Goal: Complete application form: Complete application form

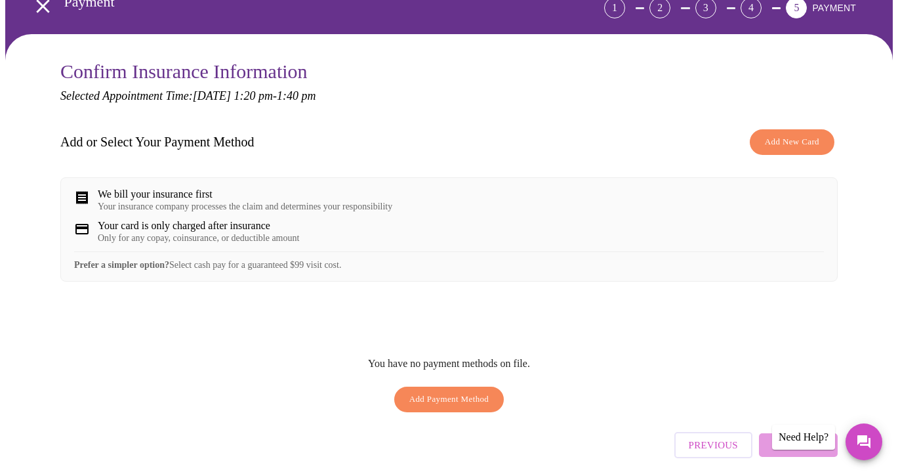
scroll to position [127, 0]
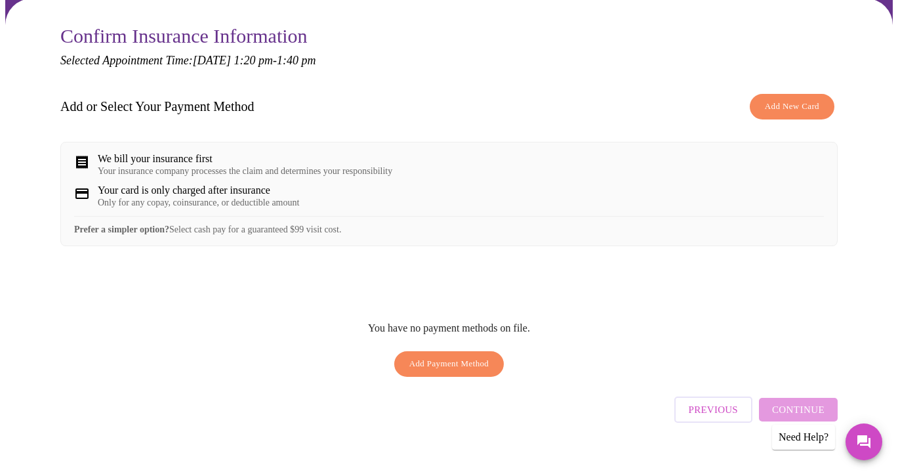
scroll to position [528, 0]
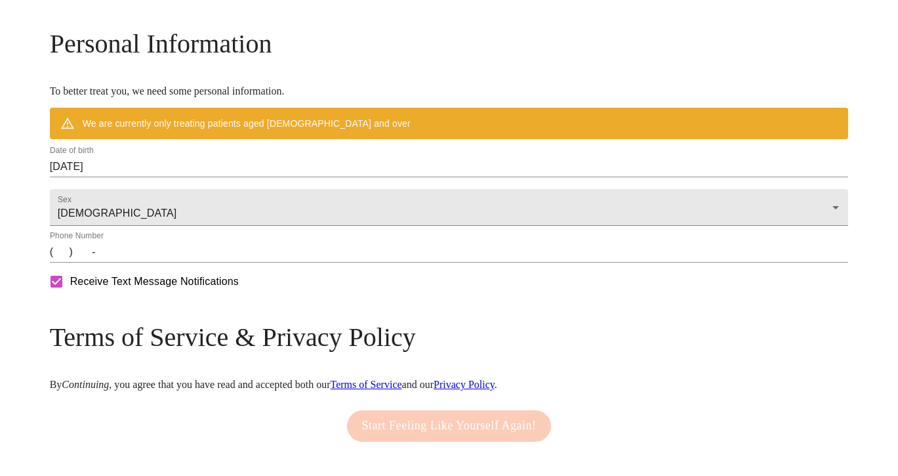
click at [156, 262] on input "(   )    -" at bounding box center [449, 251] width 799 height 21
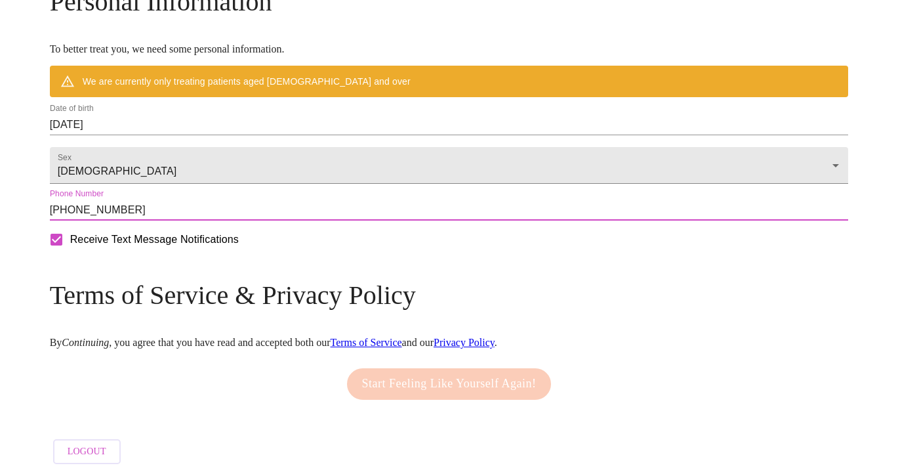
scroll to position [609, 0]
type input "[PHONE_NUMBER]"
click at [430, 374] on div "Start Feeling Like Yourself Again!" at bounding box center [449, 384] width 211 height 45
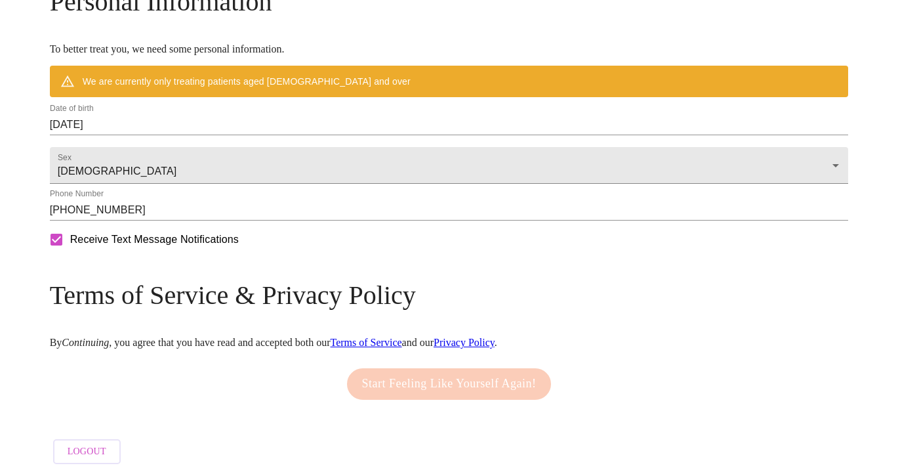
click at [420, 378] on div "Start Feeling Like Yourself Again!" at bounding box center [449, 384] width 211 height 45
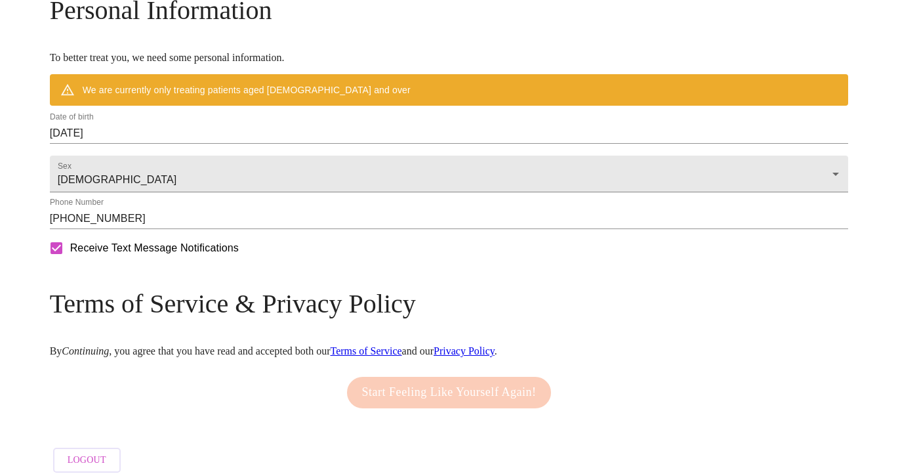
scroll to position [535, 0]
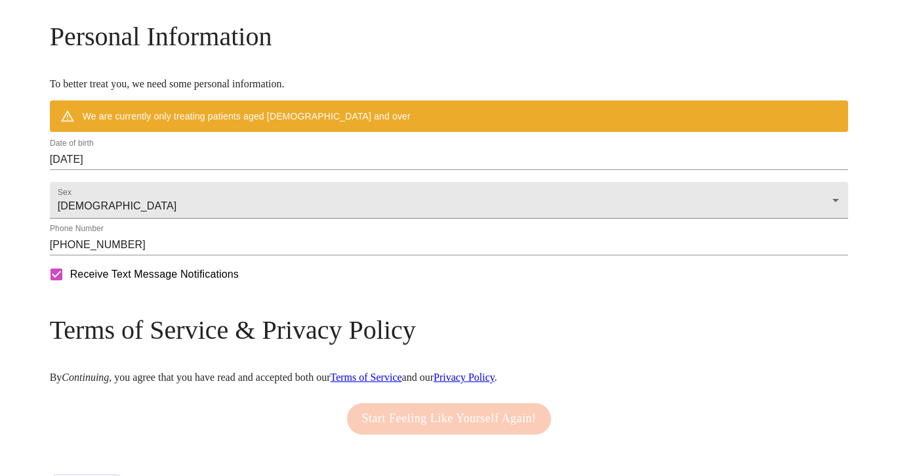
click at [206, 170] on input "[DATE]" at bounding box center [449, 159] width 799 height 21
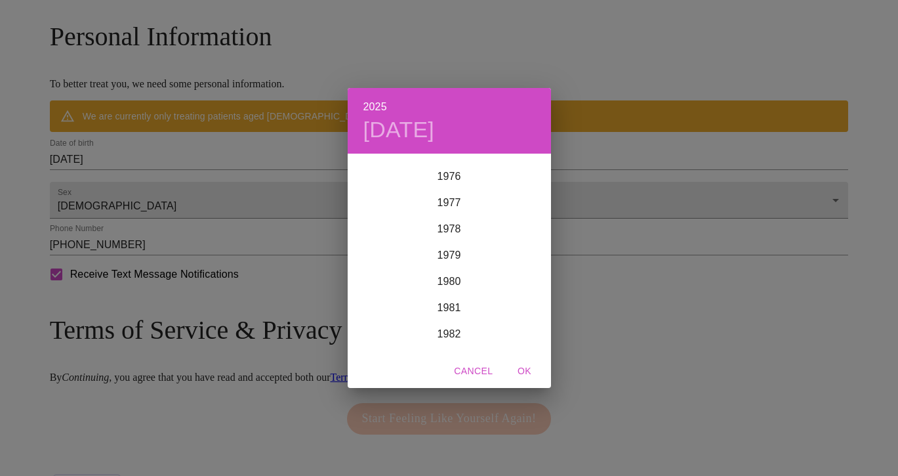
scroll to position [2006, 0]
click at [452, 185] on div "1976" at bounding box center [449, 183] width 203 height 26
click at [455, 281] on div "Aug" at bounding box center [449, 277] width 68 height 49
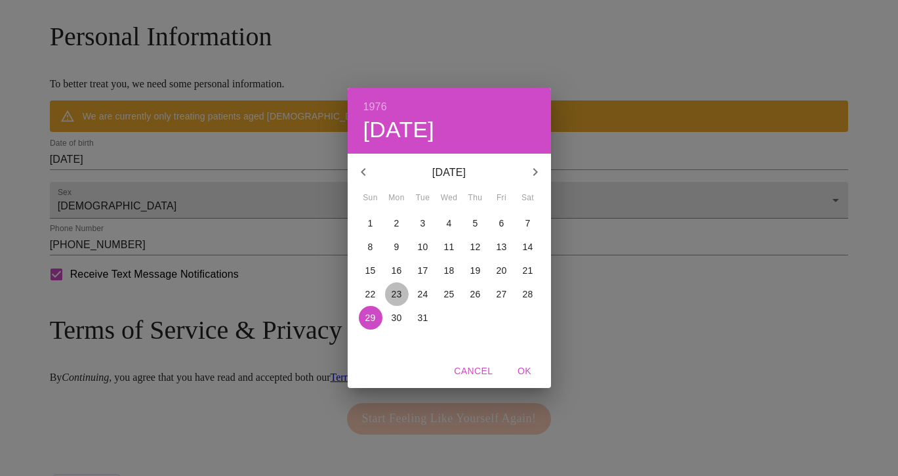
click at [397, 292] on p "23" at bounding box center [397, 293] width 10 height 13
click at [524, 368] on span "OK" at bounding box center [524, 371] width 31 height 16
type input "[DATE]"
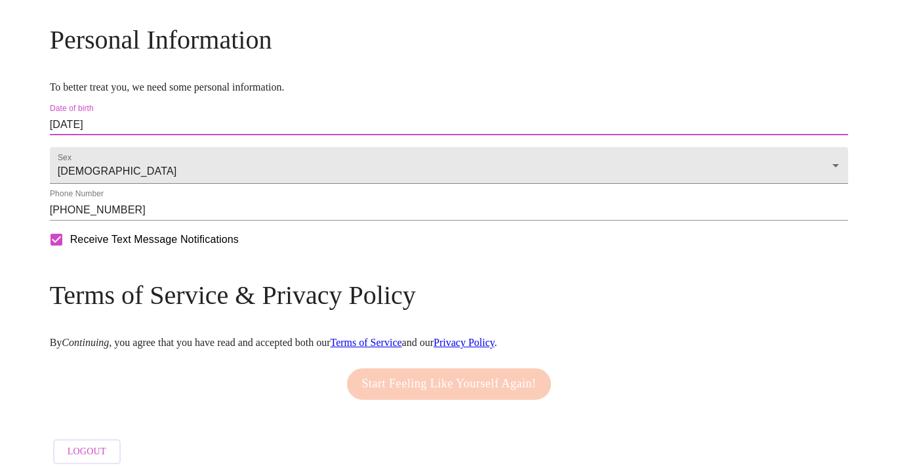
scroll to position [559, 0]
click at [377, 379] on div "Start Feeling Like Yourself Again!" at bounding box center [449, 384] width 211 height 45
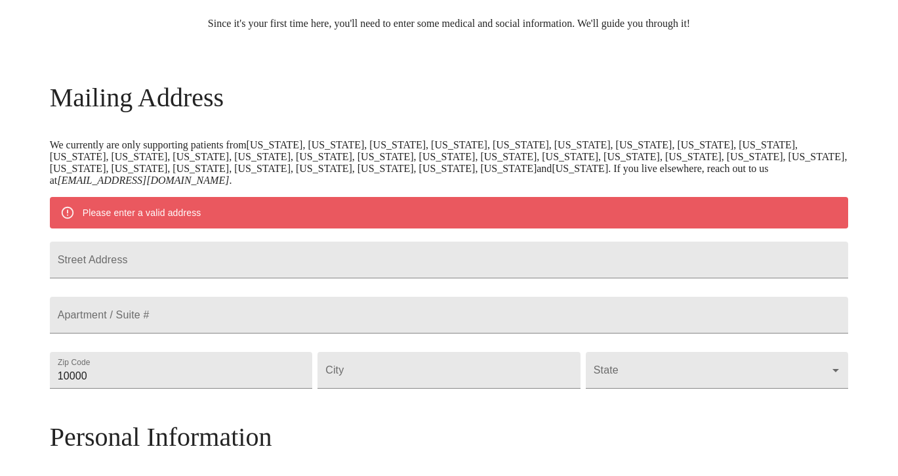
scroll to position [140, 0]
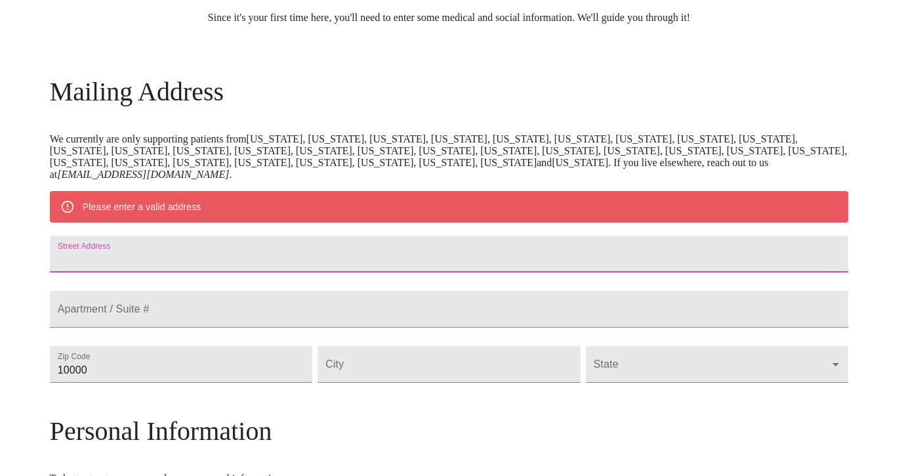
click at [331, 259] on input "Street Address" at bounding box center [449, 254] width 799 height 37
type input "[STREET_ADDRESS]"
click at [269, 383] on input "10000" at bounding box center [181, 364] width 263 height 37
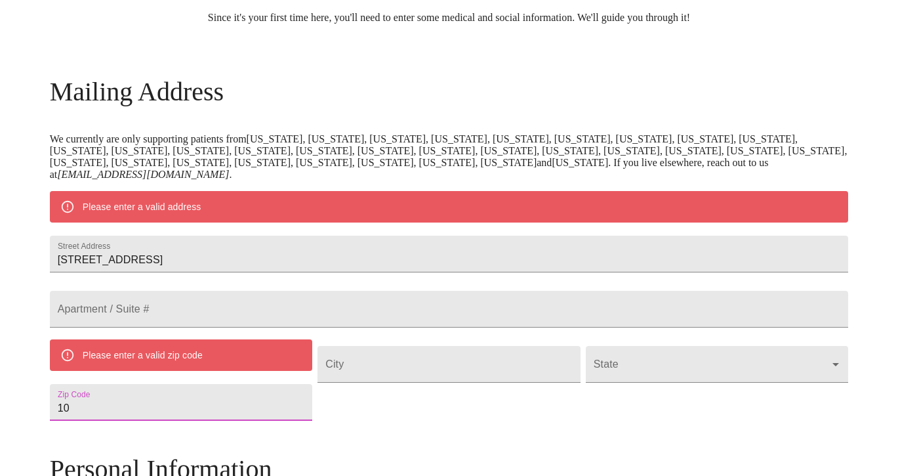
type input "1"
type input "604"
